Goal: Transaction & Acquisition: Book appointment/travel/reservation

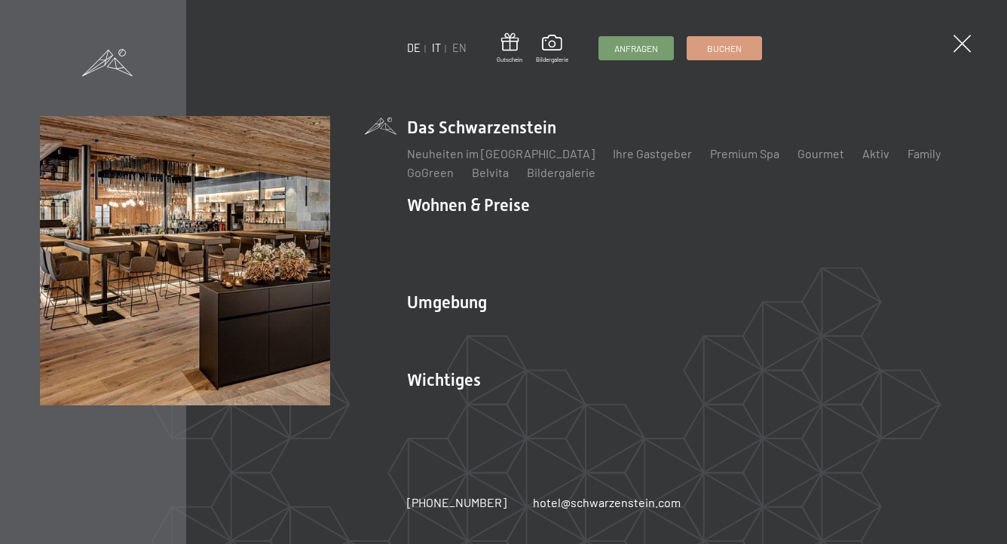
click at [434, 47] on link "IT" at bounding box center [436, 47] width 9 height 13
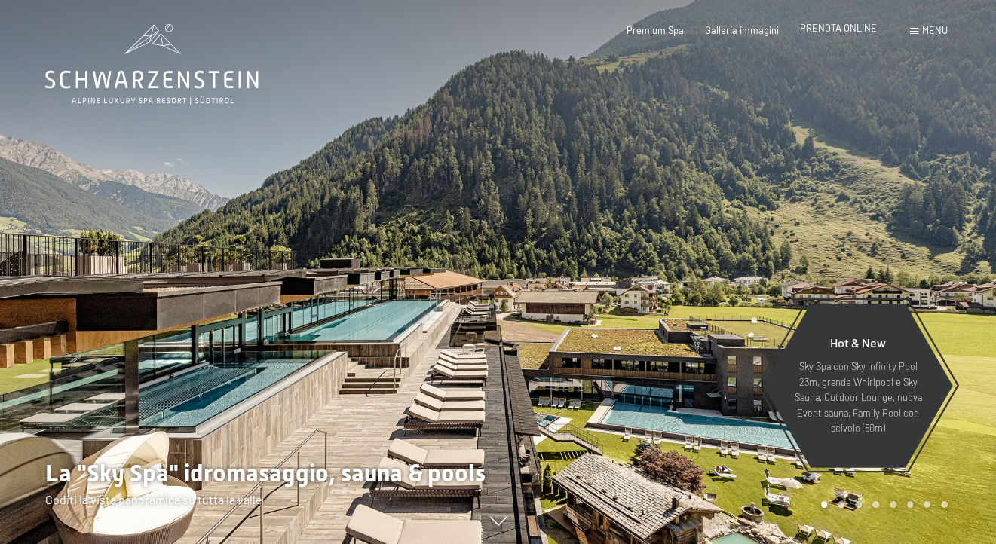
click at [819, 29] on span "PRENOTA ONLINE" at bounding box center [838, 28] width 77 height 12
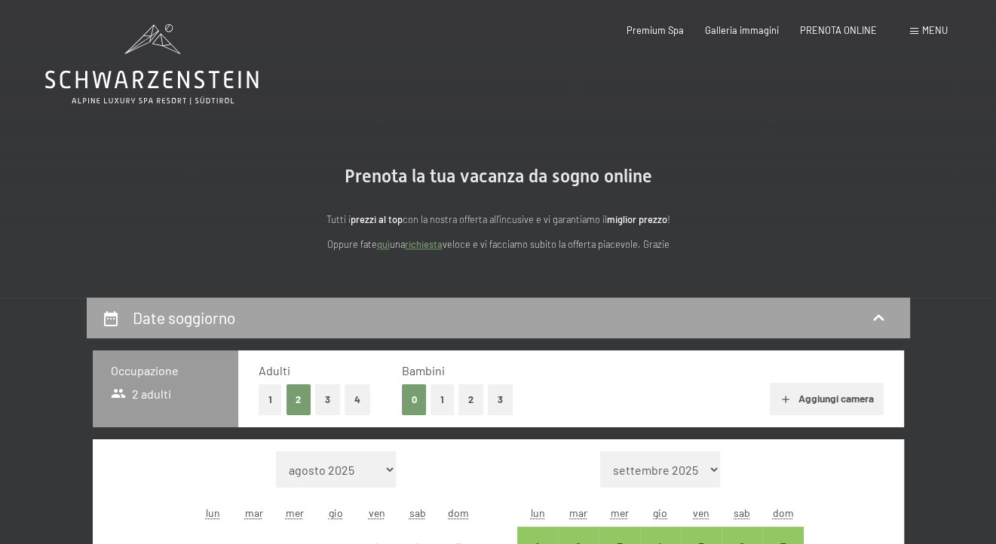
click at [137, 319] on h2 "Date soggiorno" at bounding box center [184, 317] width 103 height 19
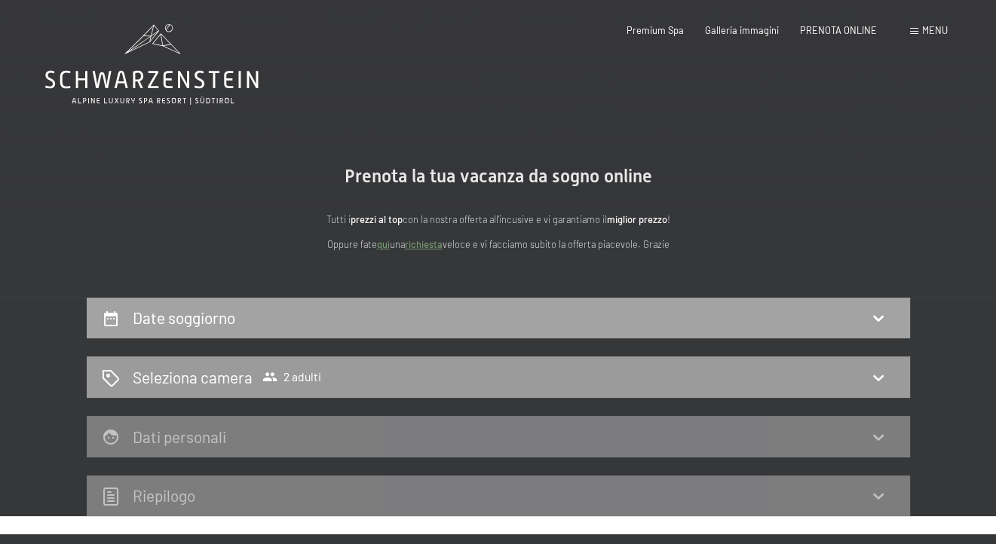
click at [877, 317] on icon at bounding box center [878, 318] width 18 height 18
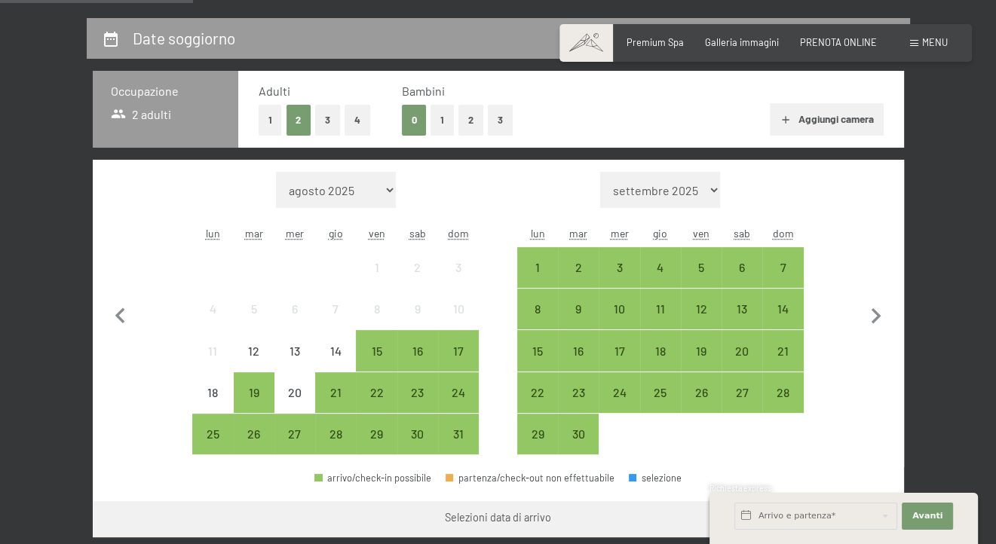
scroll to position [302, 0]
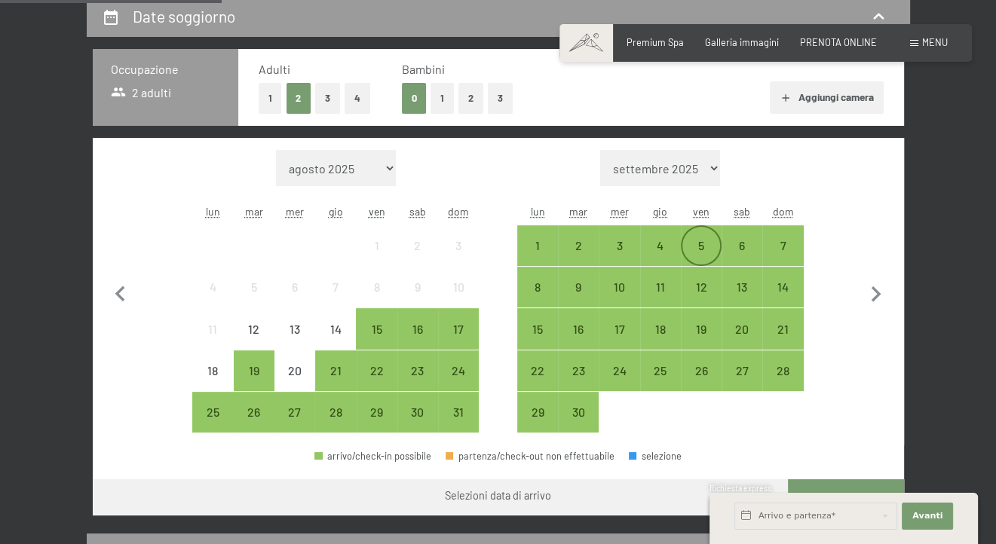
click at [699, 240] on div "5" at bounding box center [701, 259] width 38 height 38
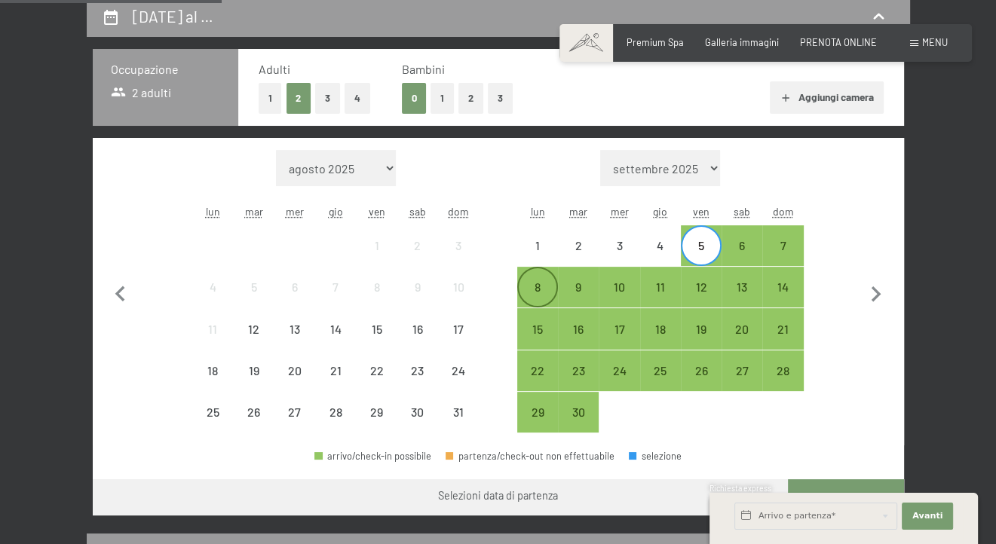
click at [537, 291] on div "8" at bounding box center [538, 300] width 38 height 38
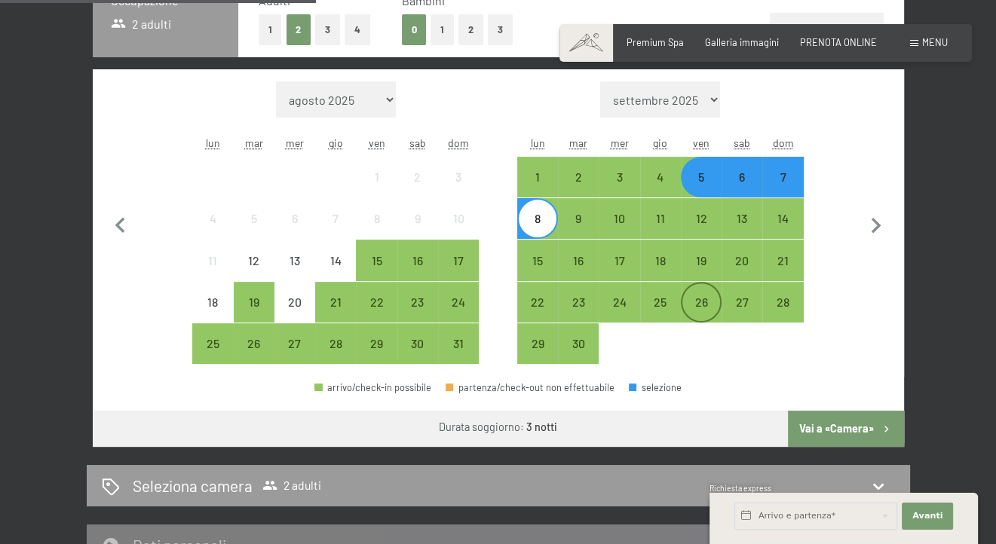
scroll to position [452, 0]
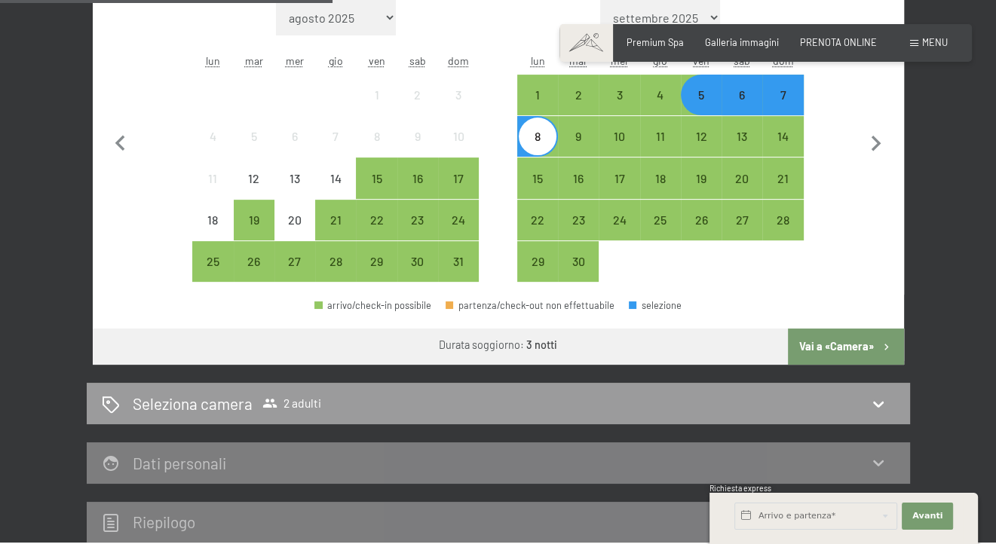
click at [853, 345] on button "Vai a «Camera»" at bounding box center [845, 347] width 115 height 36
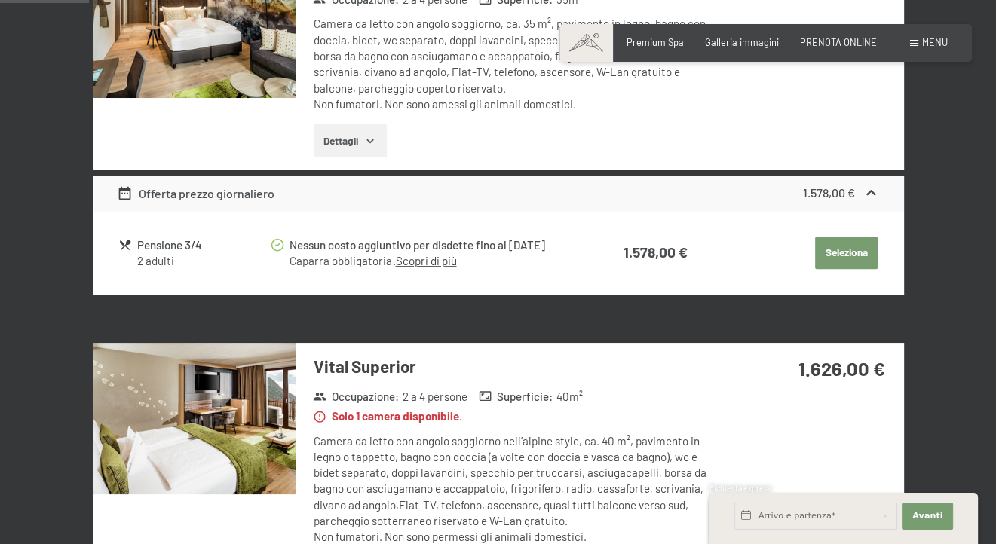
scroll to position [0, 0]
